Goal: Transaction & Acquisition: Purchase product/service

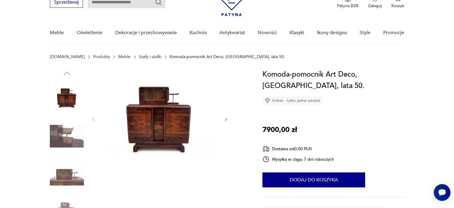
click at [226, 118] on icon "button" at bounding box center [226, 119] width 5 height 5
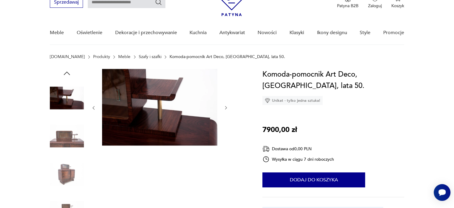
click at [226, 118] on div at bounding box center [159, 108] width 137 height 78
click at [61, 134] on img at bounding box center [67, 136] width 34 height 34
